Goal: Find specific page/section: Find specific page/section

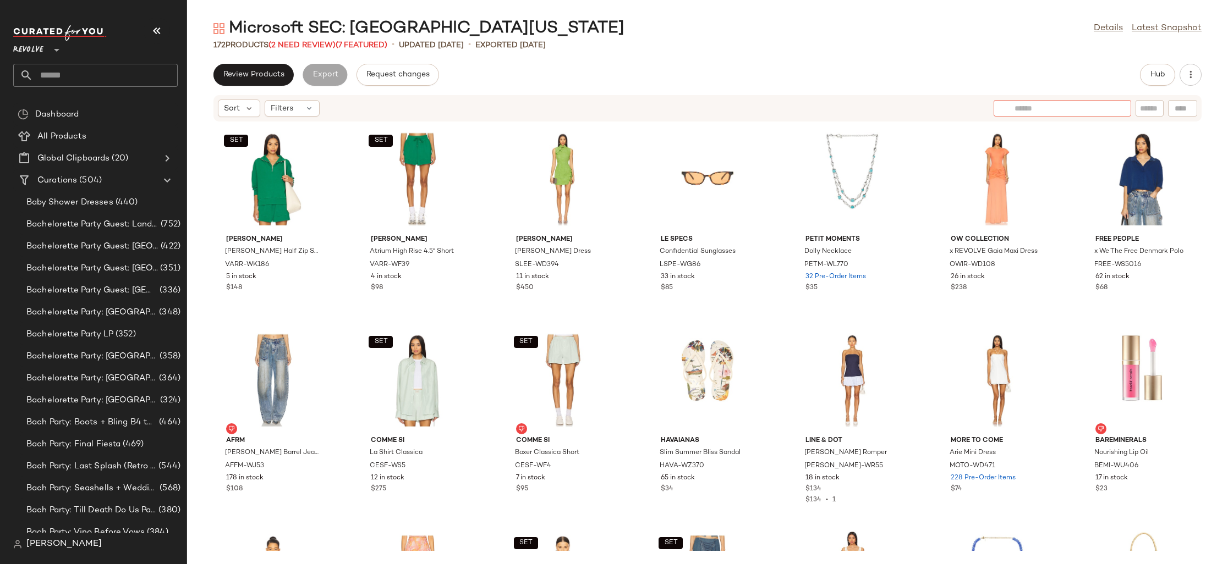
click at [1117, 108] on div at bounding box center [1063, 108] width 138 height 17
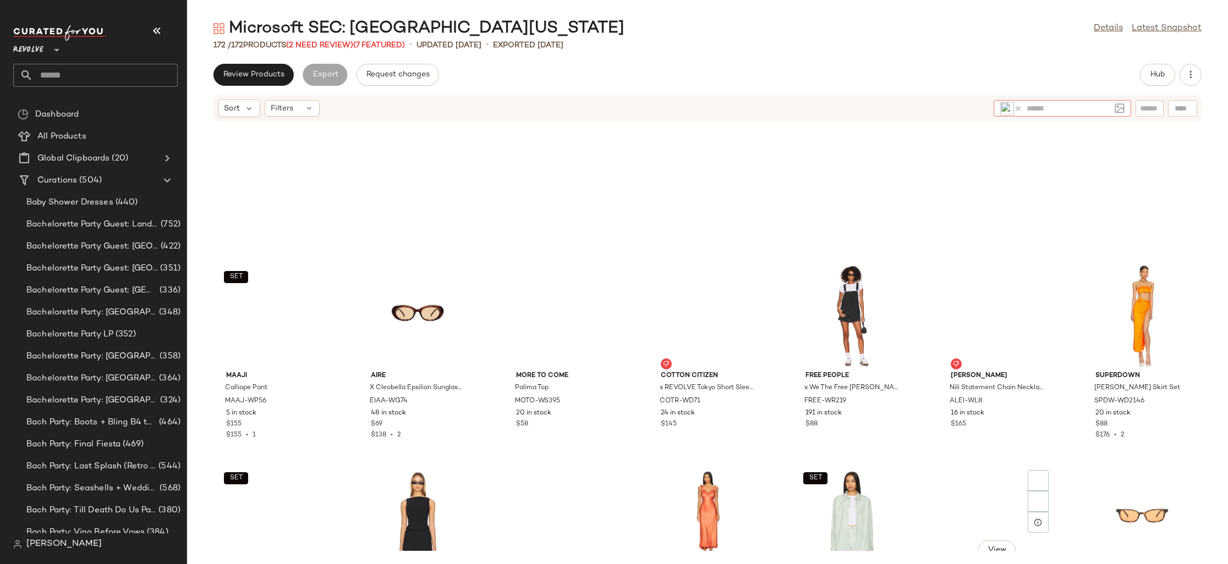
scroll to position [1443, 0]
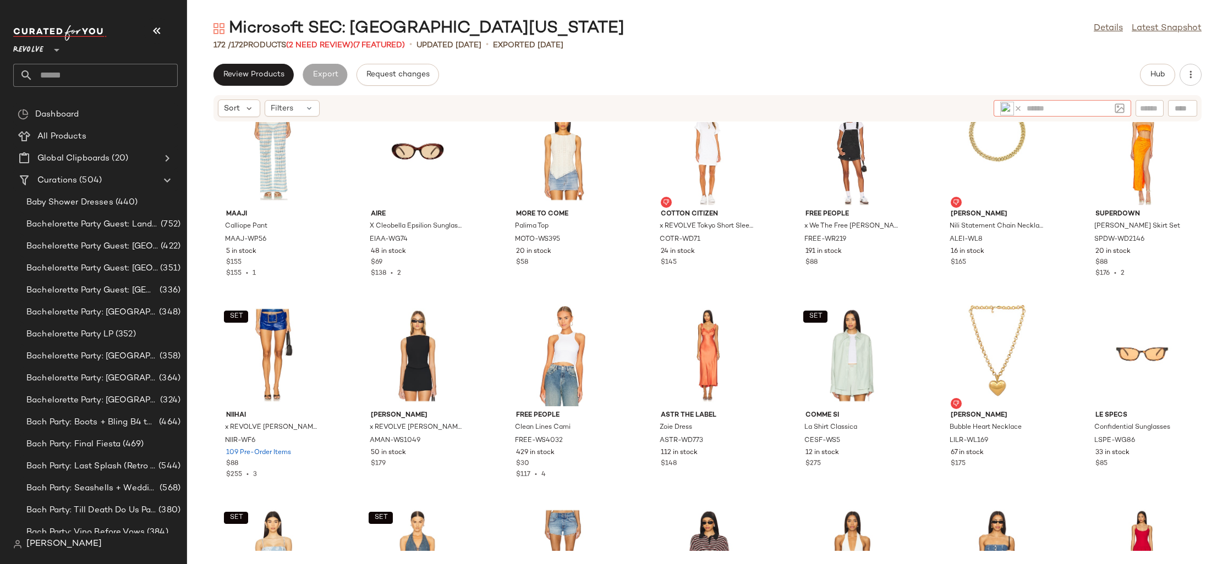
click at [1020, 107] on icon at bounding box center [1018, 109] width 8 height 8
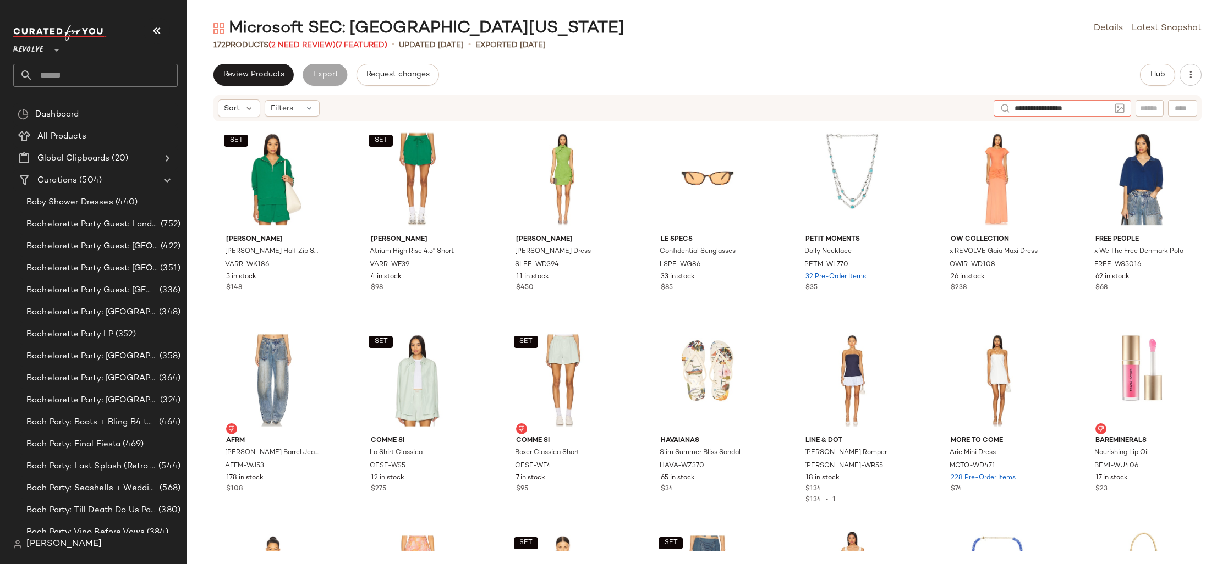
type input "**********"
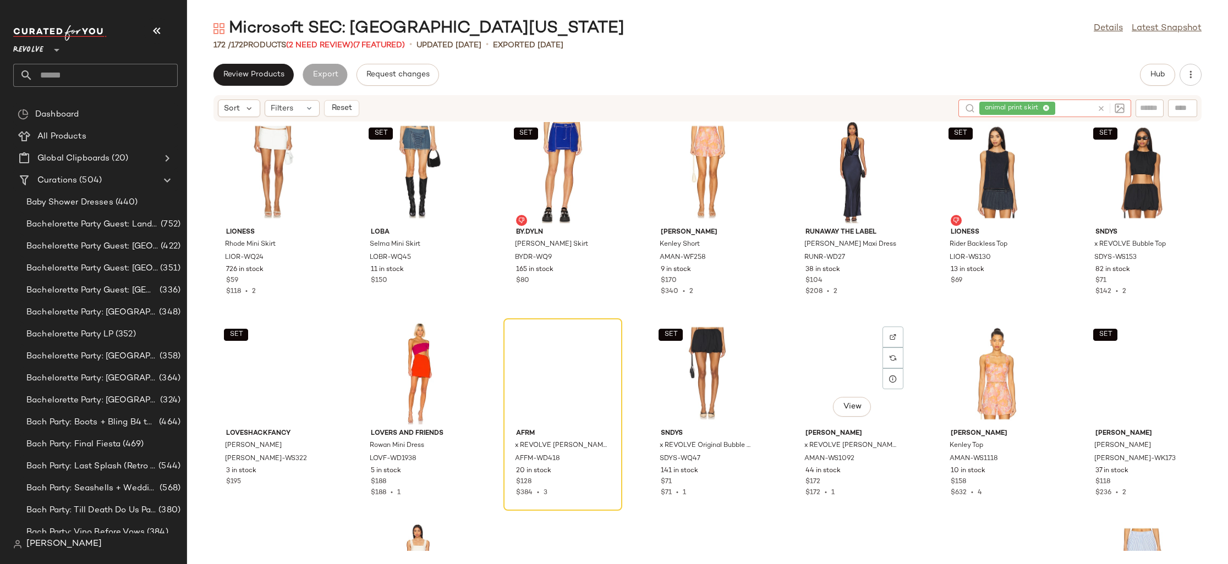
scroll to position [769, 0]
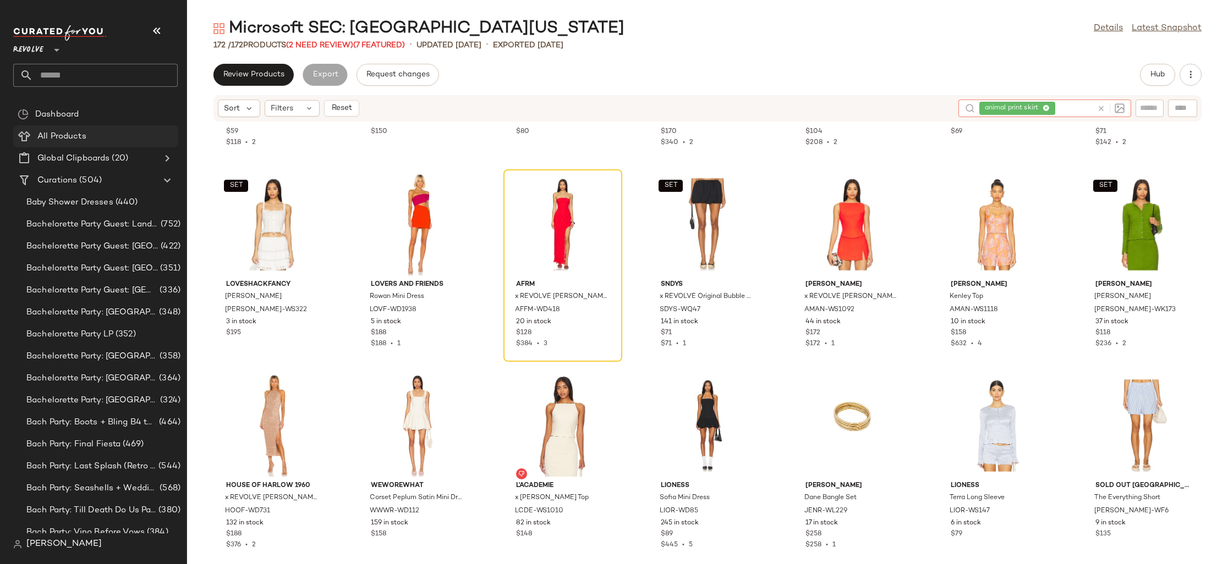
click at [124, 137] on div "All Products" at bounding box center [104, 136] width 140 height 13
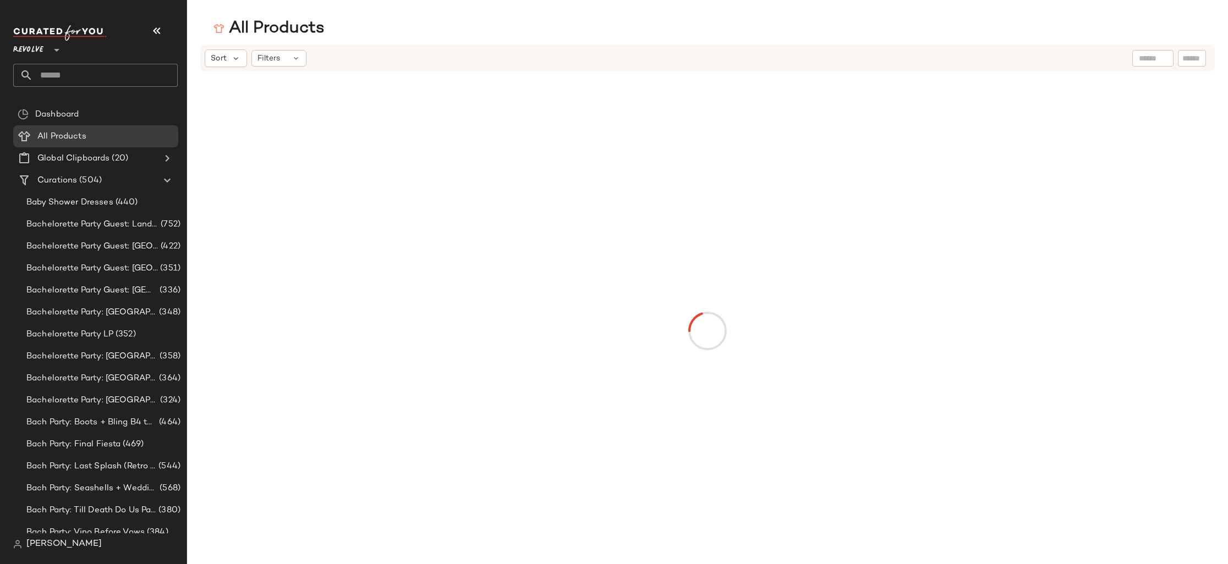
click at [1145, 57] on input "text" at bounding box center [1153, 59] width 28 height 12
click at [692, 374] on button "Clear Filters" at bounding box center [707, 370] width 77 height 20
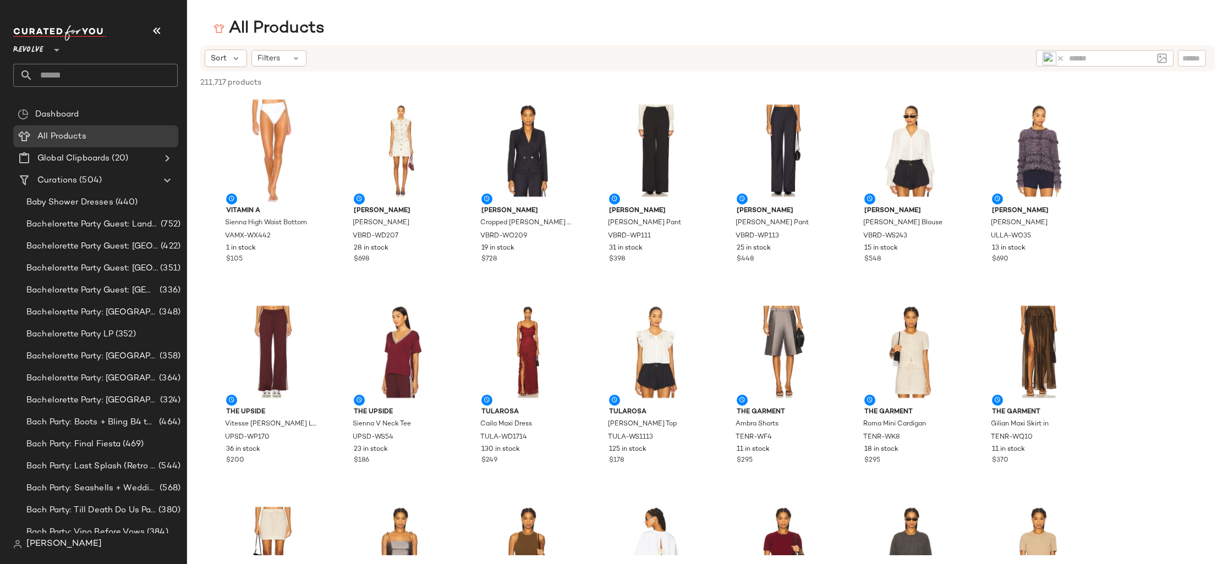
click at [1058, 57] on icon at bounding box center [1060, 58] width 8 height 8
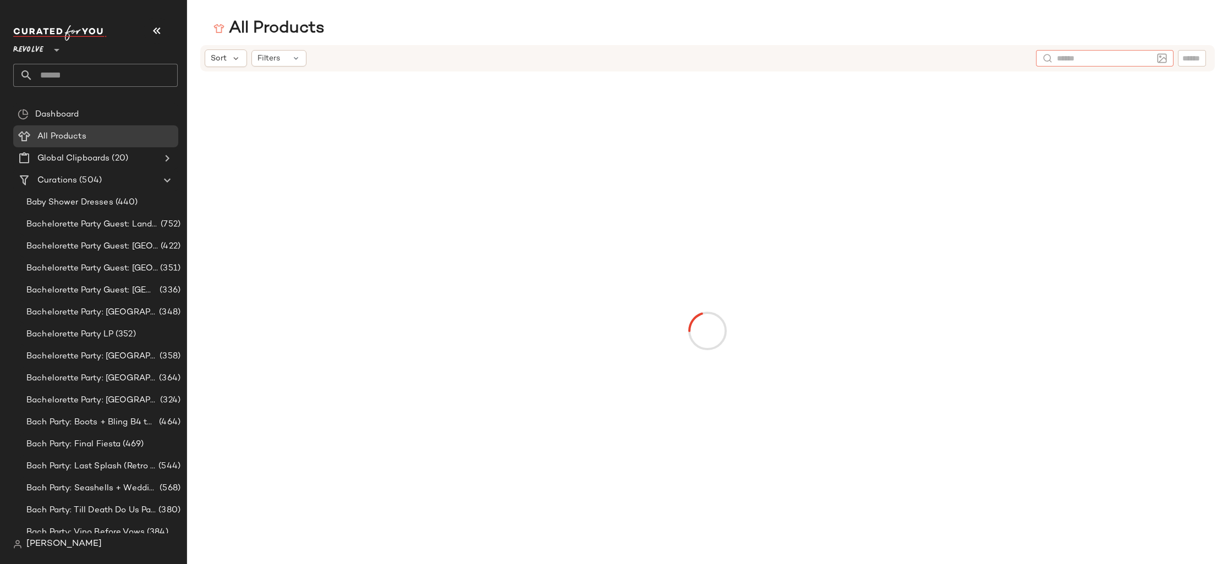
click at [1084, 60] on input "text" at bounding box center [1105, 59] width 96 height 12
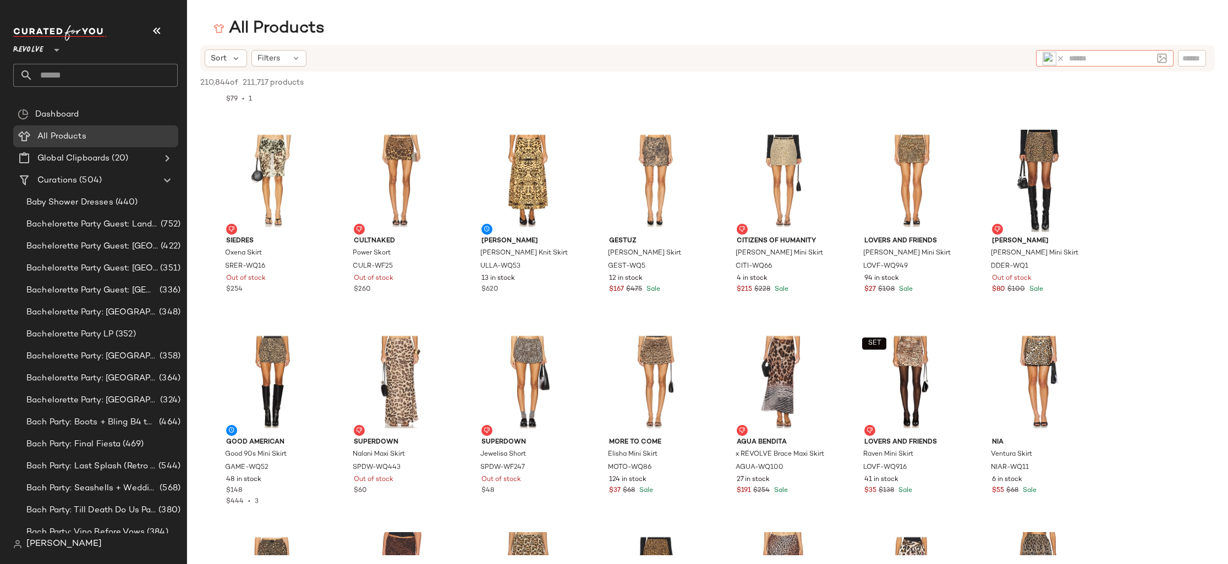
scroll to position [173, 0]
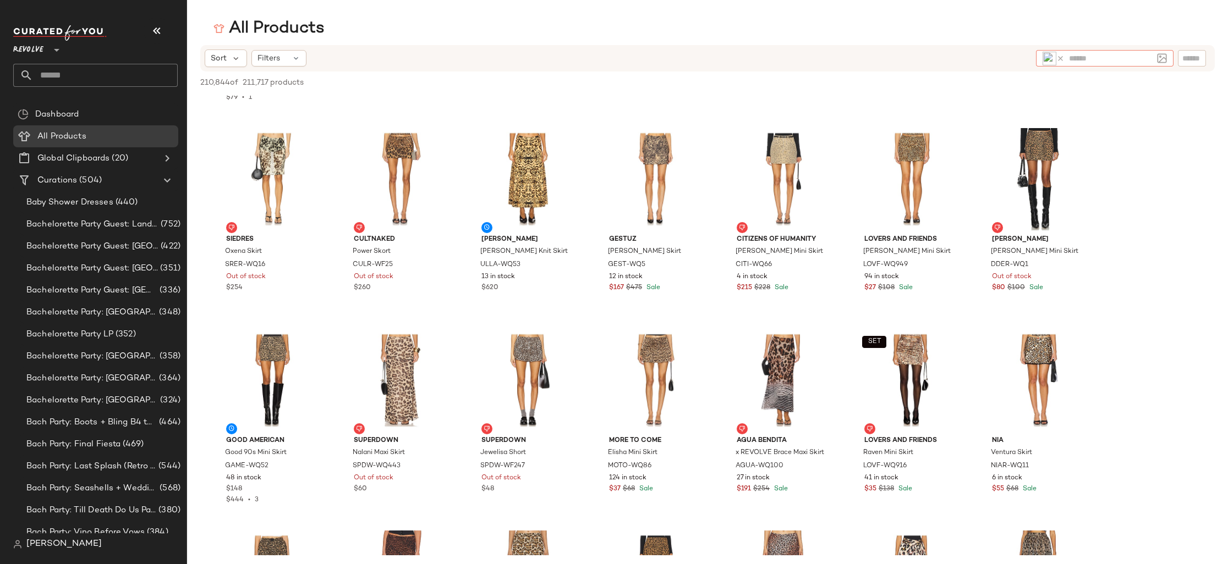
type input "*"
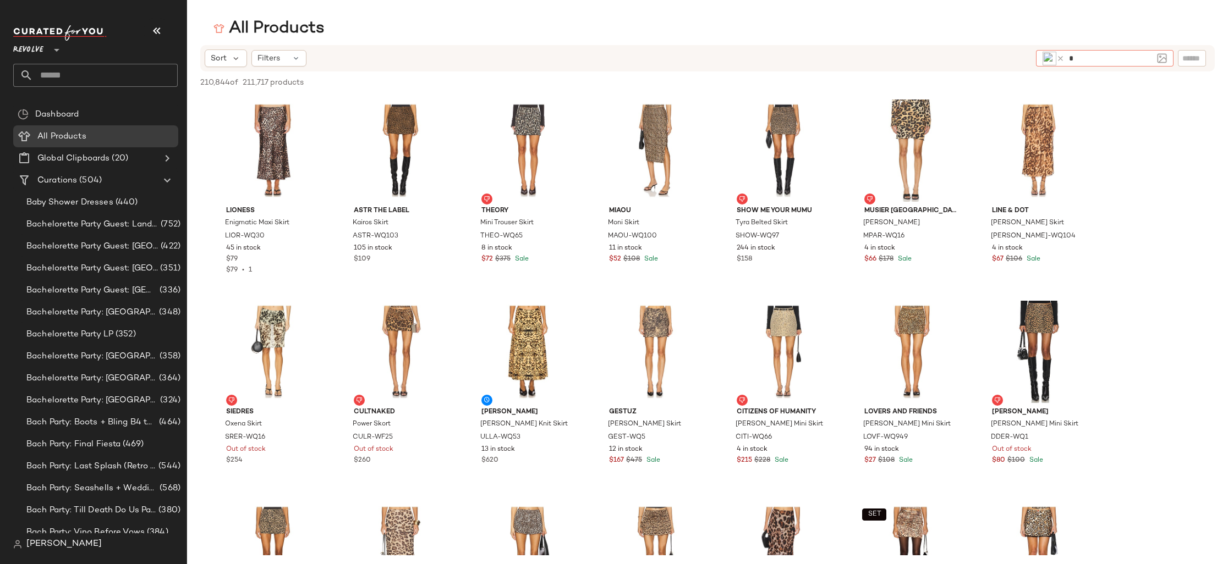
click at [1057, 58] on icon at bounding box center [1060, 58] width 8 height 8
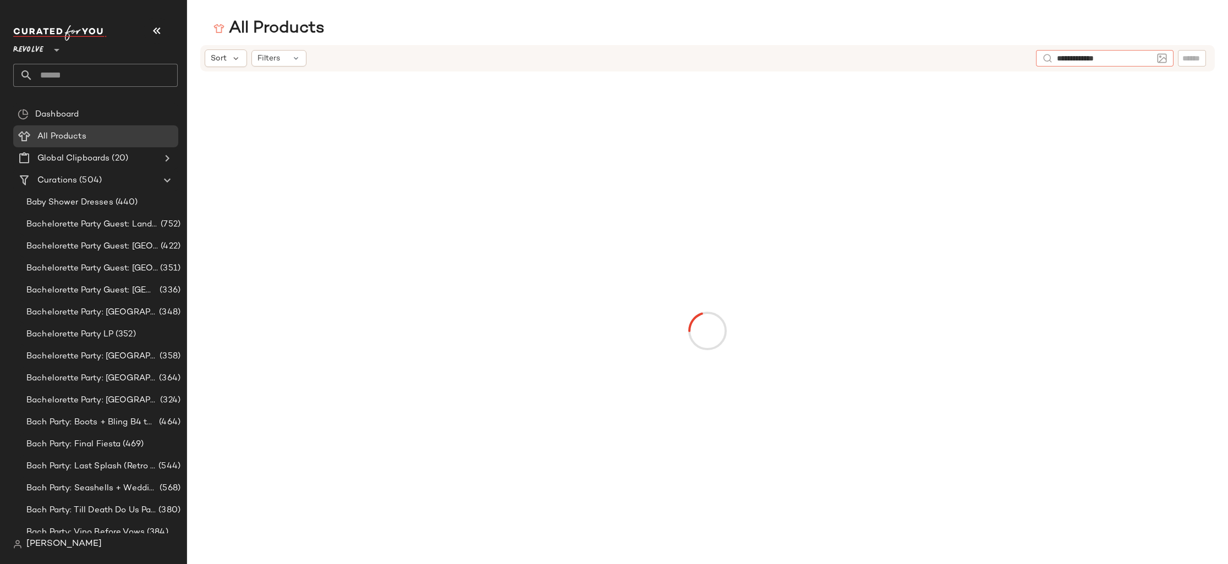
type input "**********"
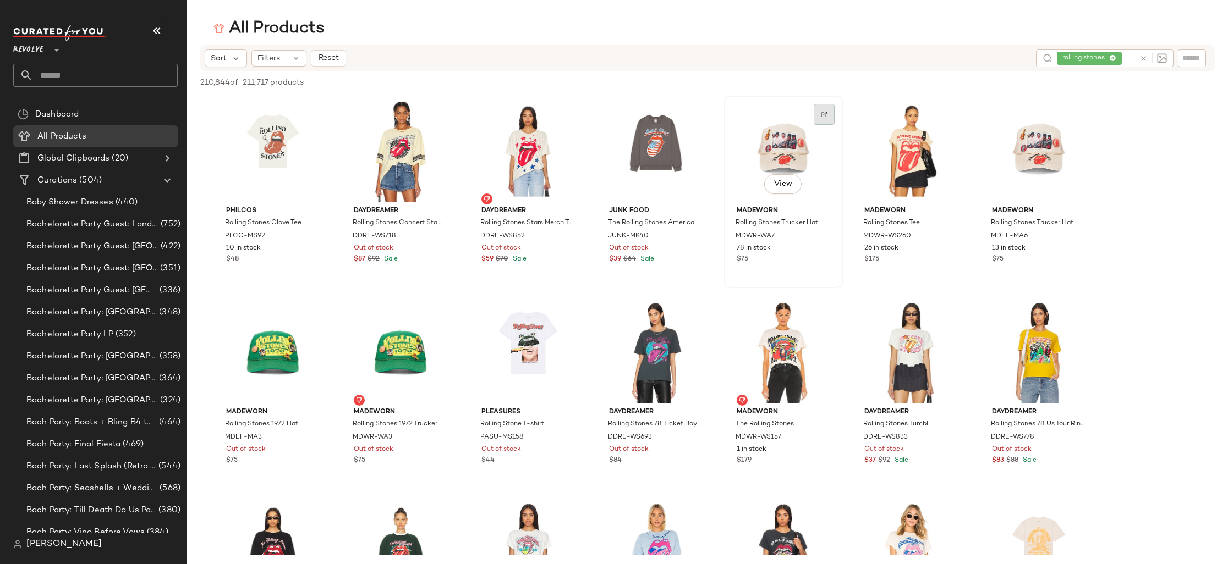
click at [826, 114] on img at bounding box center [824, 114] width 7 height 7
click at [954, 116] on img at bounding box center [951, 114] width 7 height 7
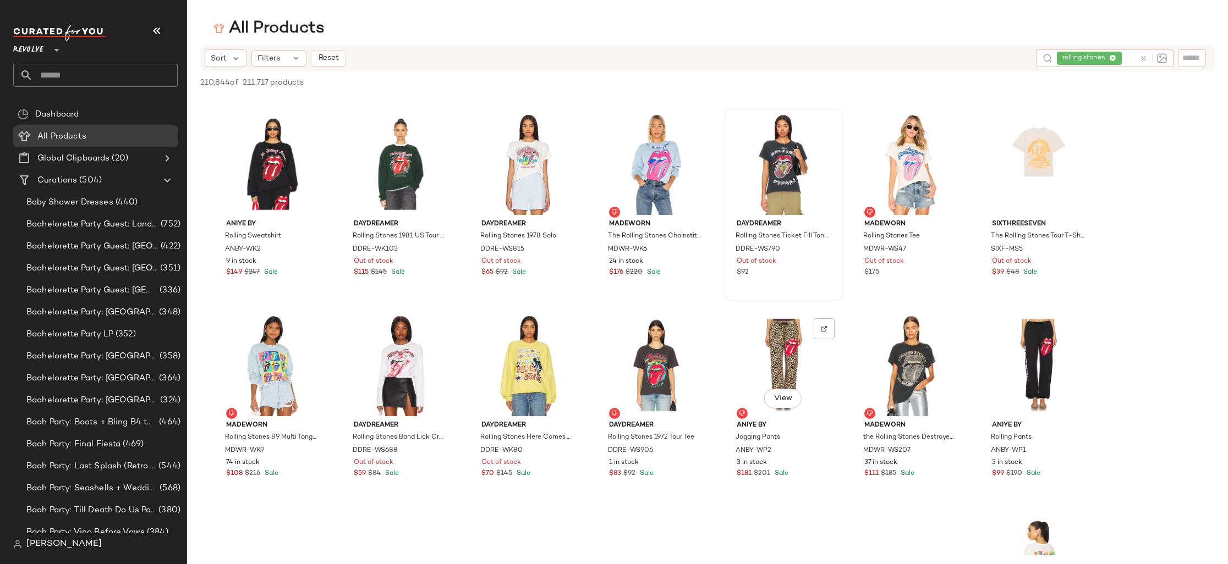
scroll to position [396, 0]
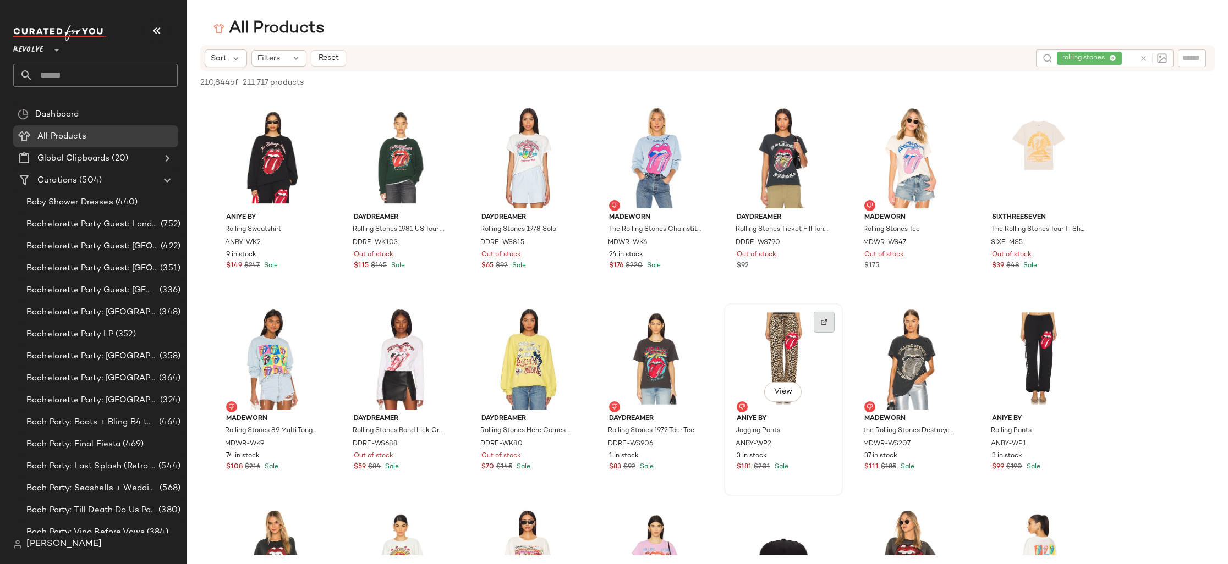
click at [821, 326] on div at bounding box center [824, 322] width 21 height 21
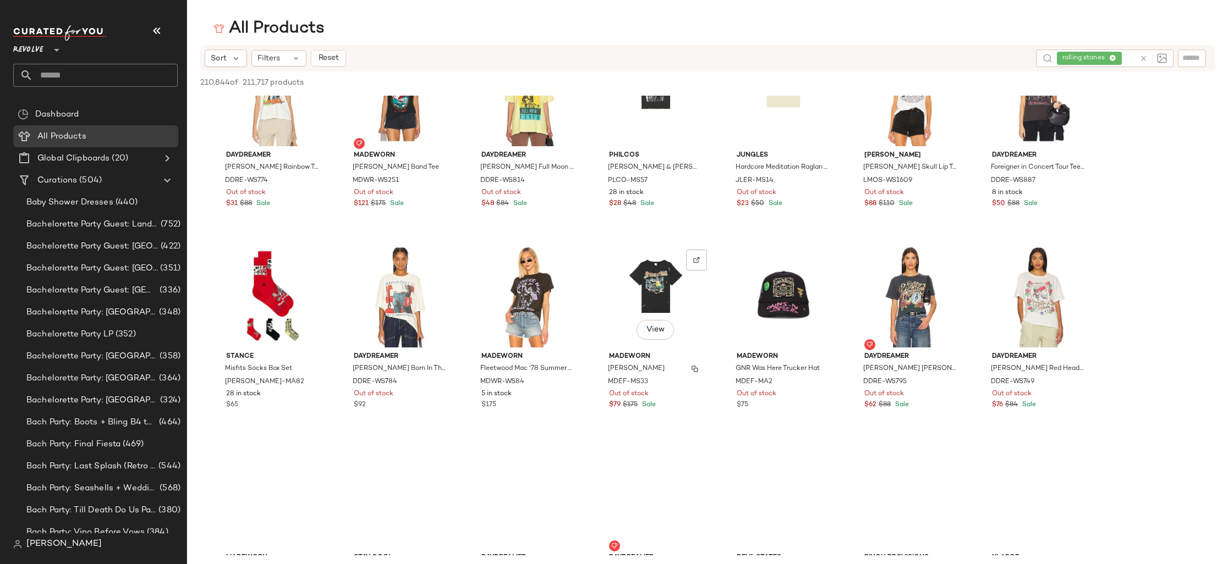
scroll to position [3912, 0]
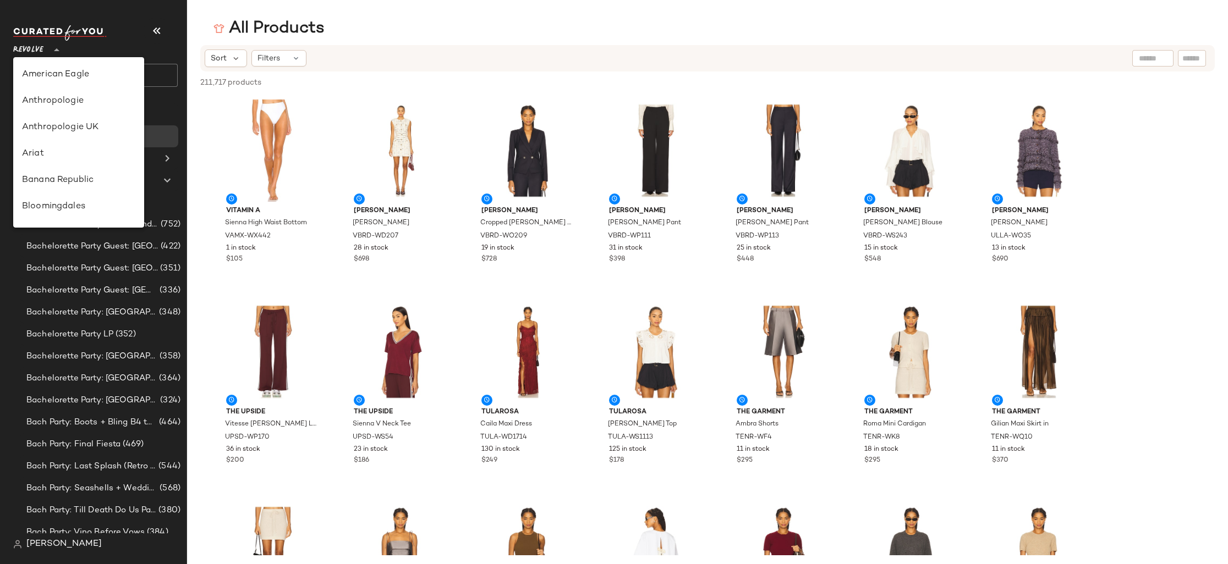
click at [50, 45] on div at bounding box center [55, 44] width 15 height 28
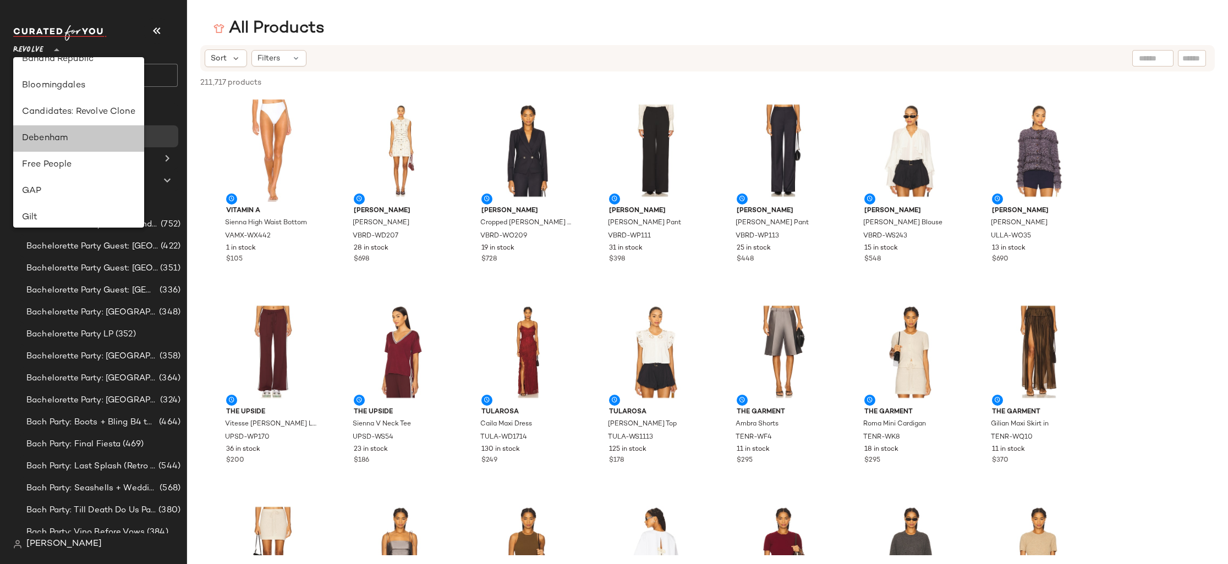
click at [93, 133] on div "Debenham" at bounding box center [78, 138] width 113 height 13
type input "**"
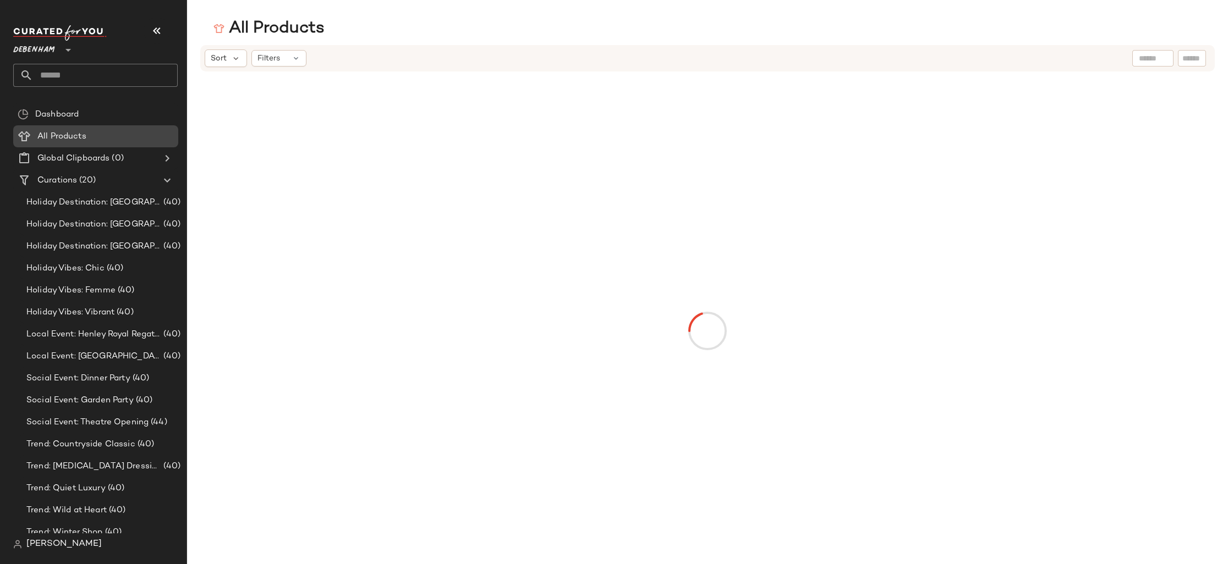
click at [111, 139] on div "All Products" at bounding box center [104, 136] width 140 height 13
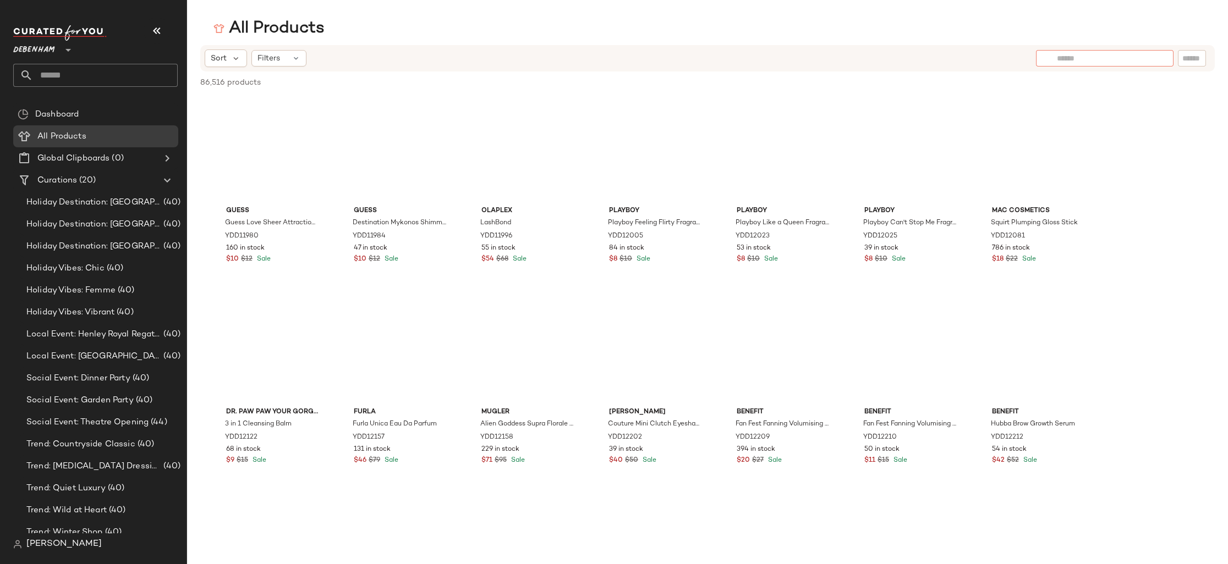
click at [1150, 62] on input "text" at bounding box center [1105, 59] width 96 height 12
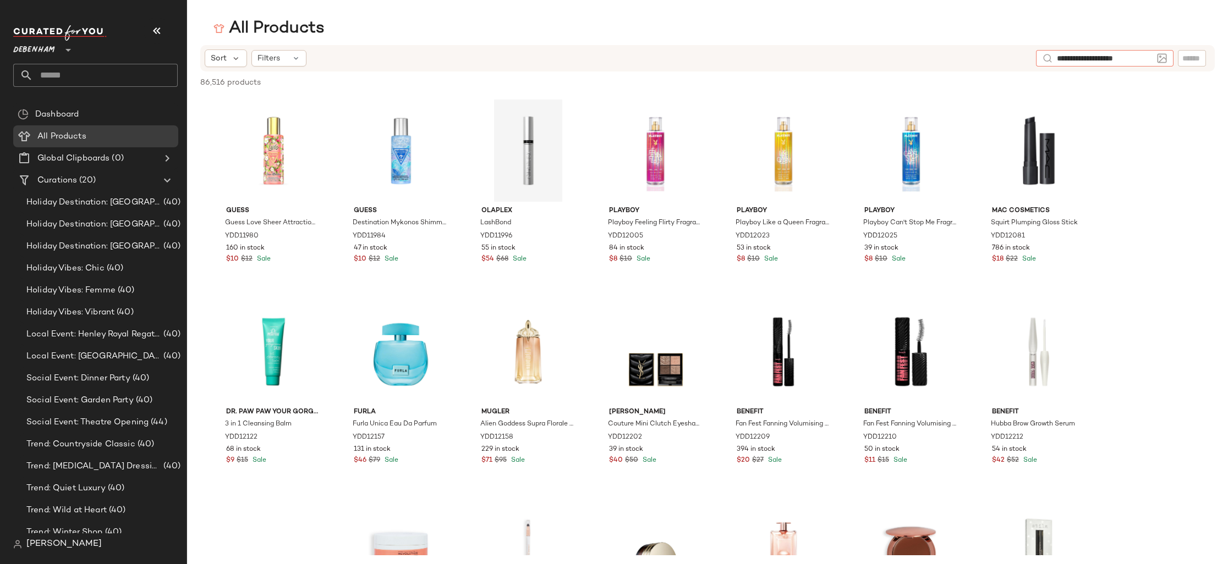
type input "**********"
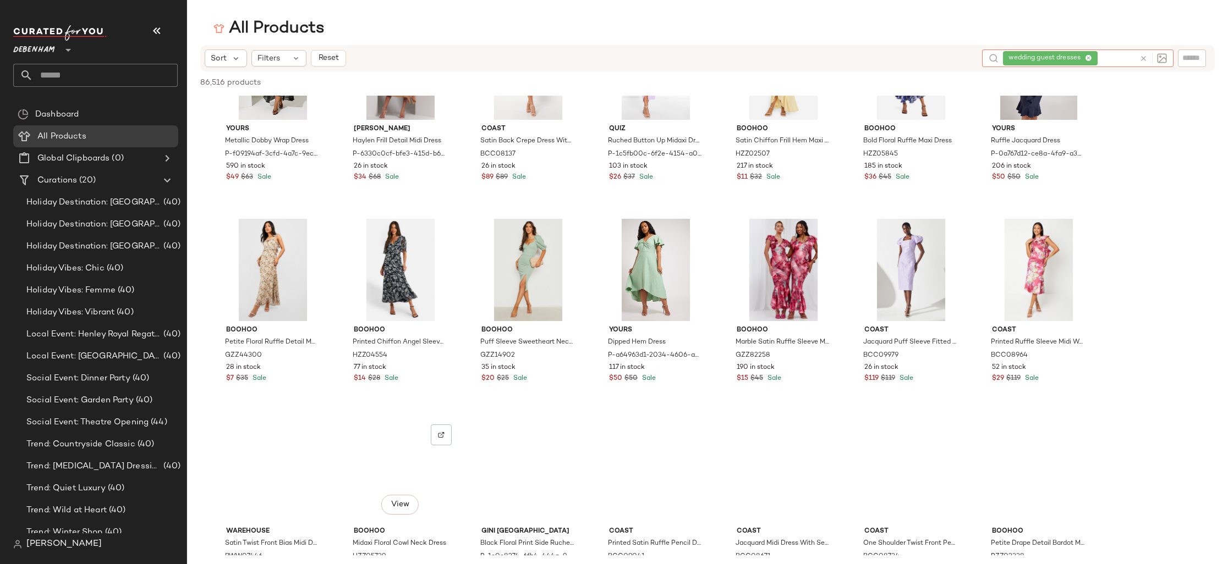
scroll to position [2450, 0]
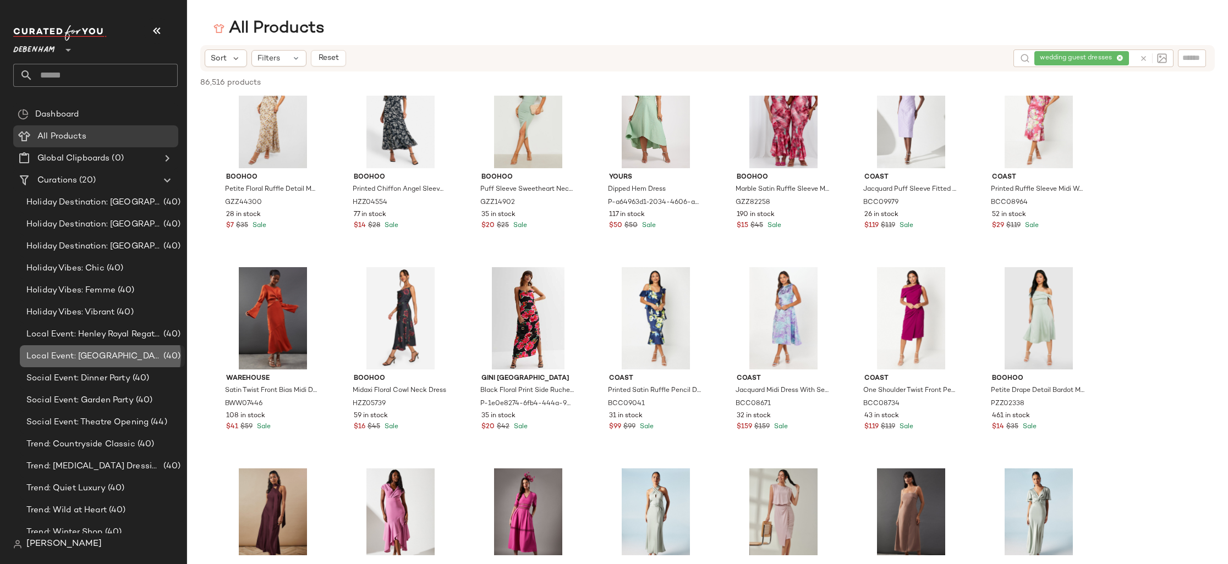
click at [161, 359] on span "(40)" at bounding box center [170, 356] width 19 height 13
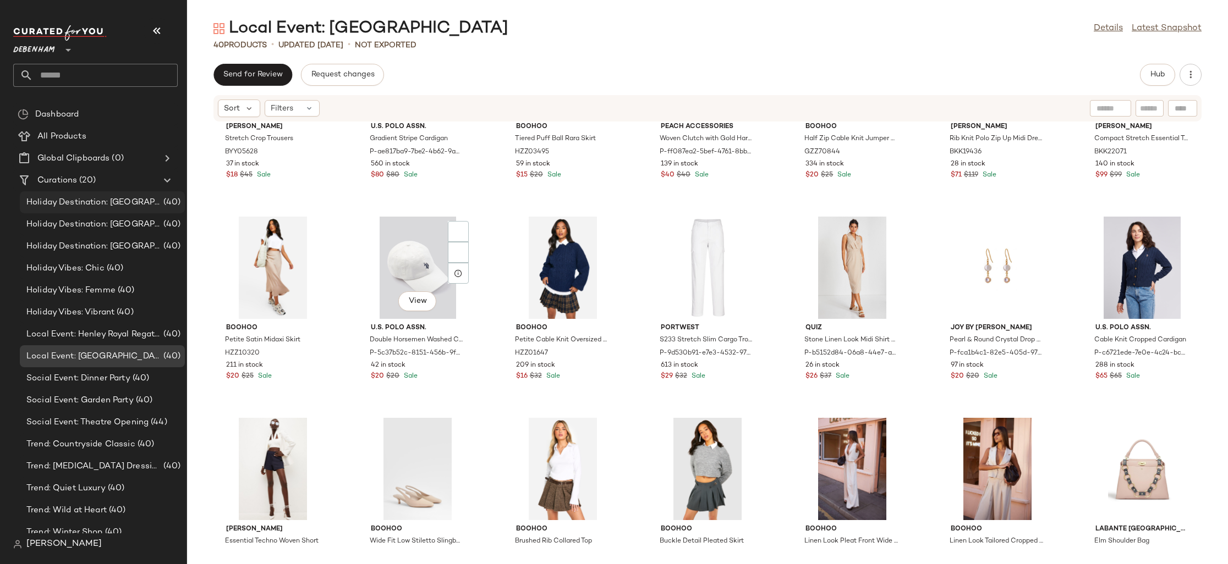
scroll to position [524, 0]
click at [78, 201] on span "Holiday Destination: [GEOGRAPHIC_DATA]" at bounding box center [93, 202] width 135 height 13
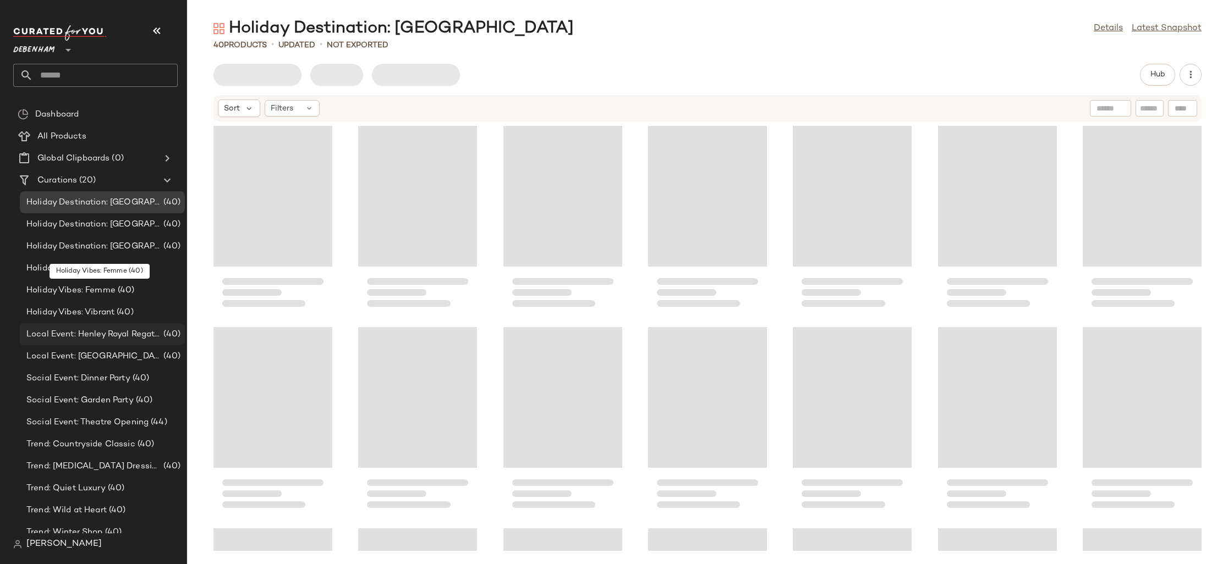
scroll to position [98, 0]
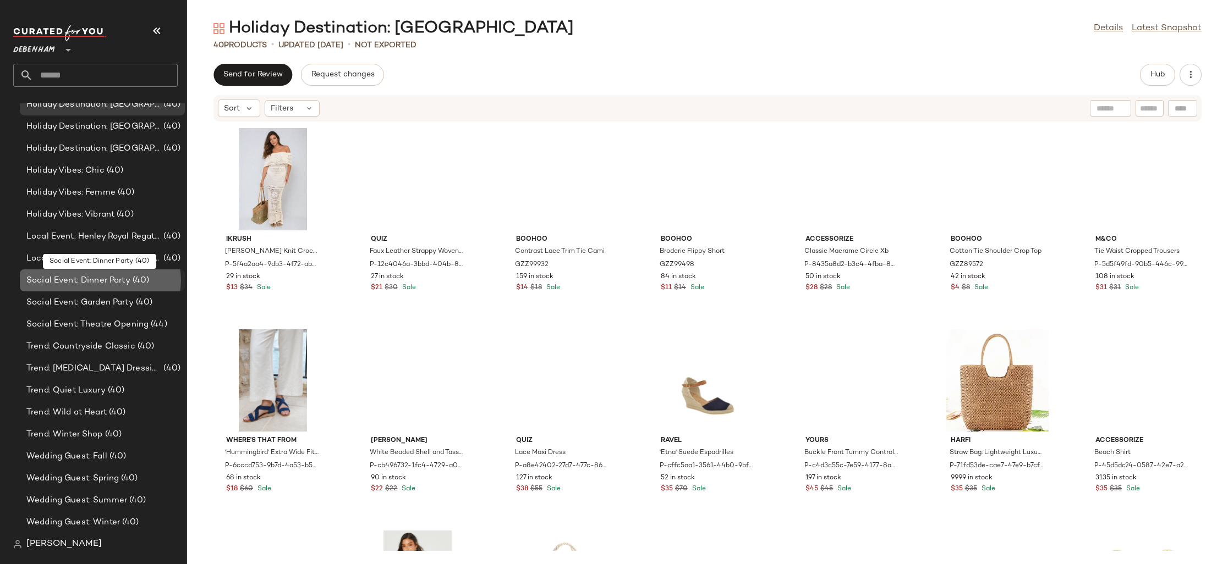
click at [112, 288] on div "Social Event: Dinner Party (40)" at bounding box center [102, 281] width 165 height 22
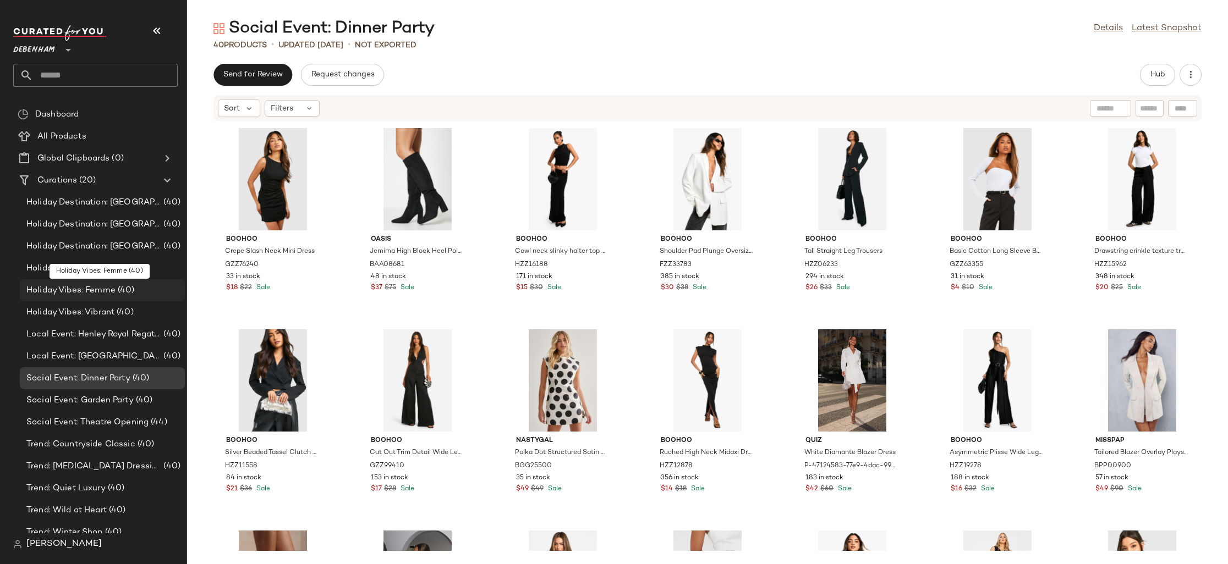
click at [116, 287] on span "(40)" at bounding box center [125, 290] width 19 height 13
